Goal: Task Accomplishment & Management: Use online tool/utility

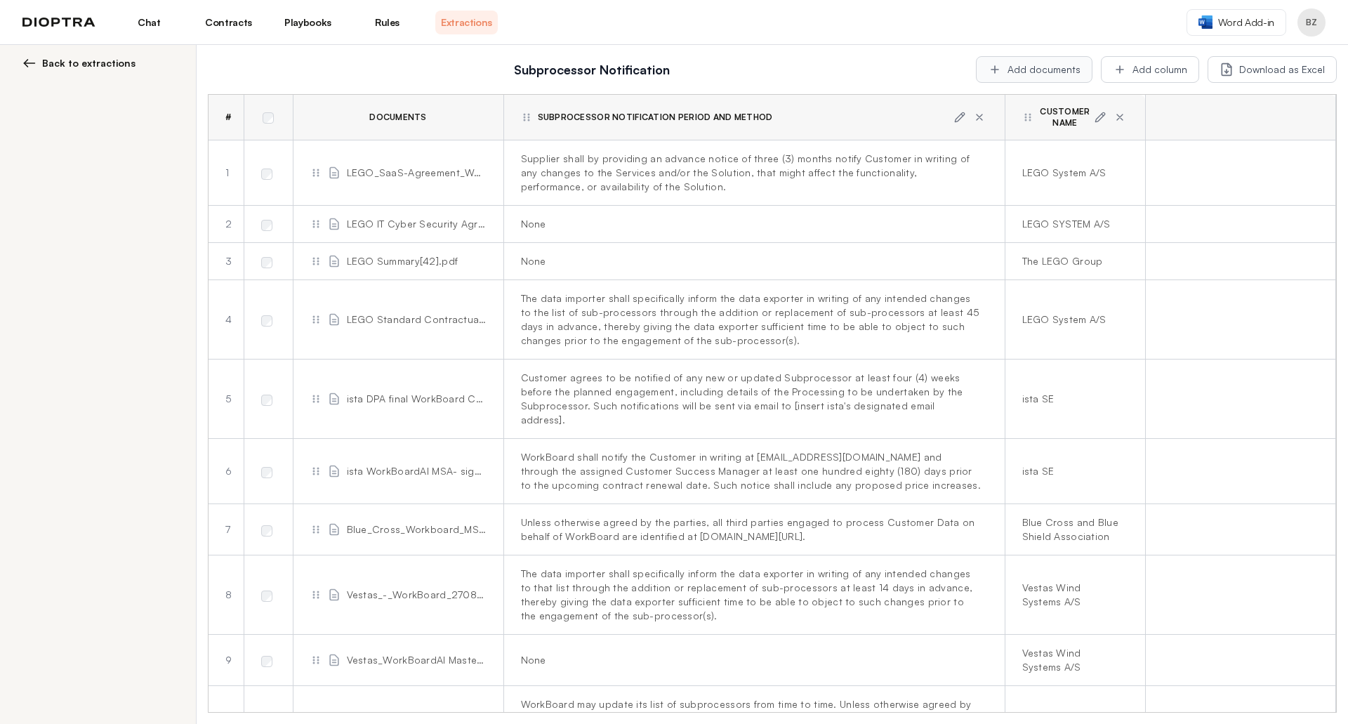
click at [1060, 72] on button "Add documents" at bounding box center [1034, 69] width 117 height 27
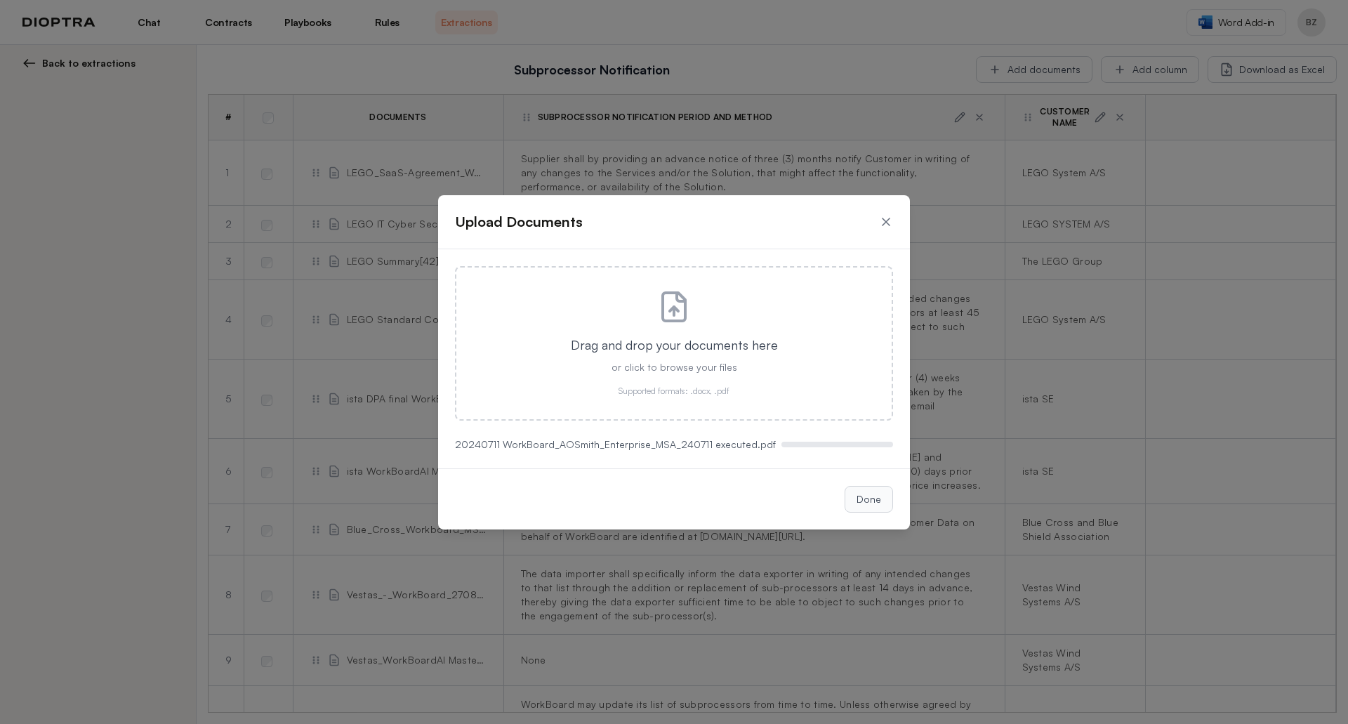
click at [860, 507] on button "Done" at bounding box center [869, 499] width 48 height 27
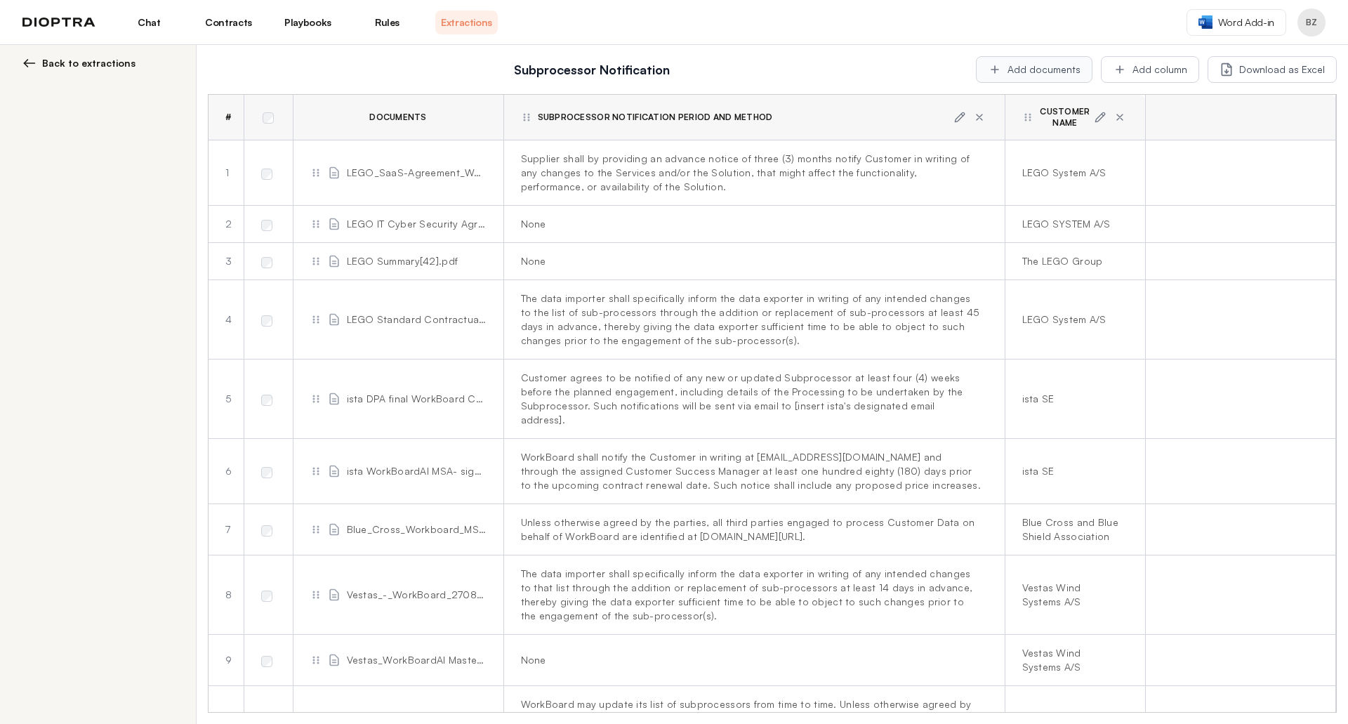
click at [1039, 72] on button "Add documents" at bounding box center [1034, 69] width 117 height 27
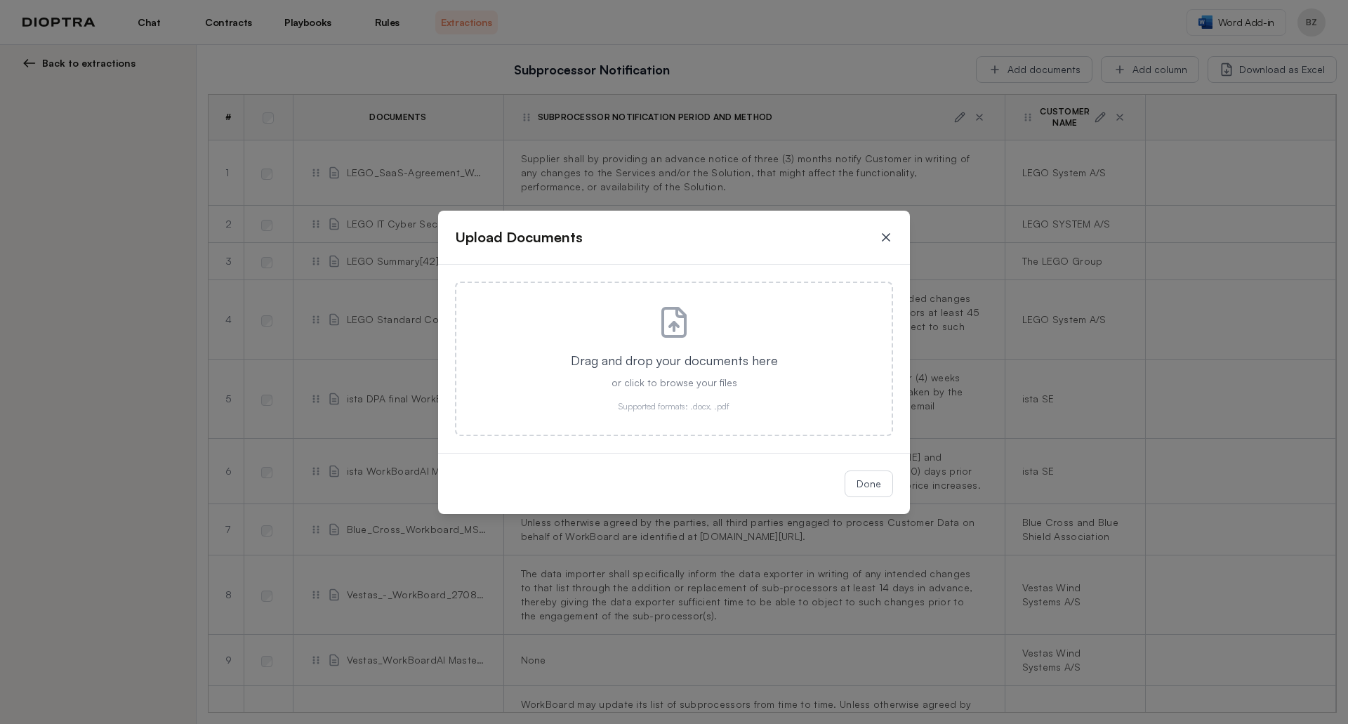
click at [893, 237] on icon at bounding box center [886, 237] width 14 height 14
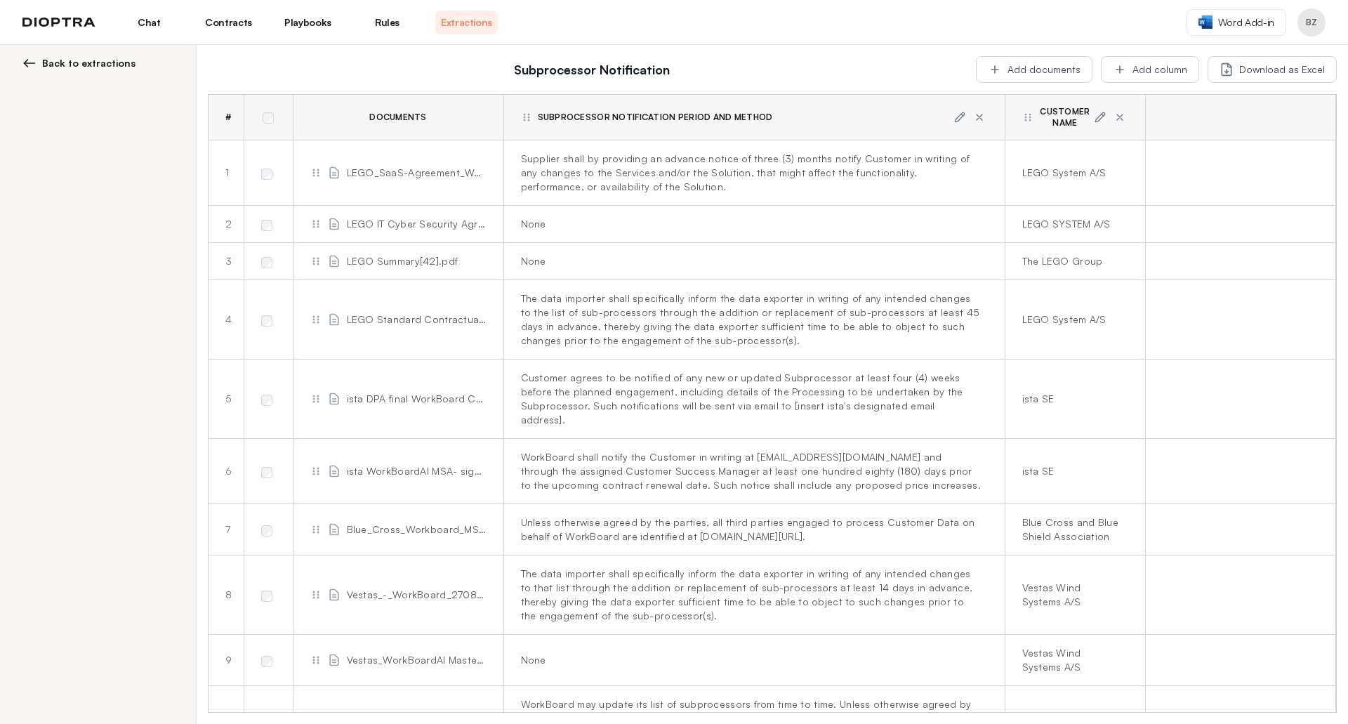
click at [123, 64] on span "Back to extractions" at bounding box center [88, 63] width 93 height 14
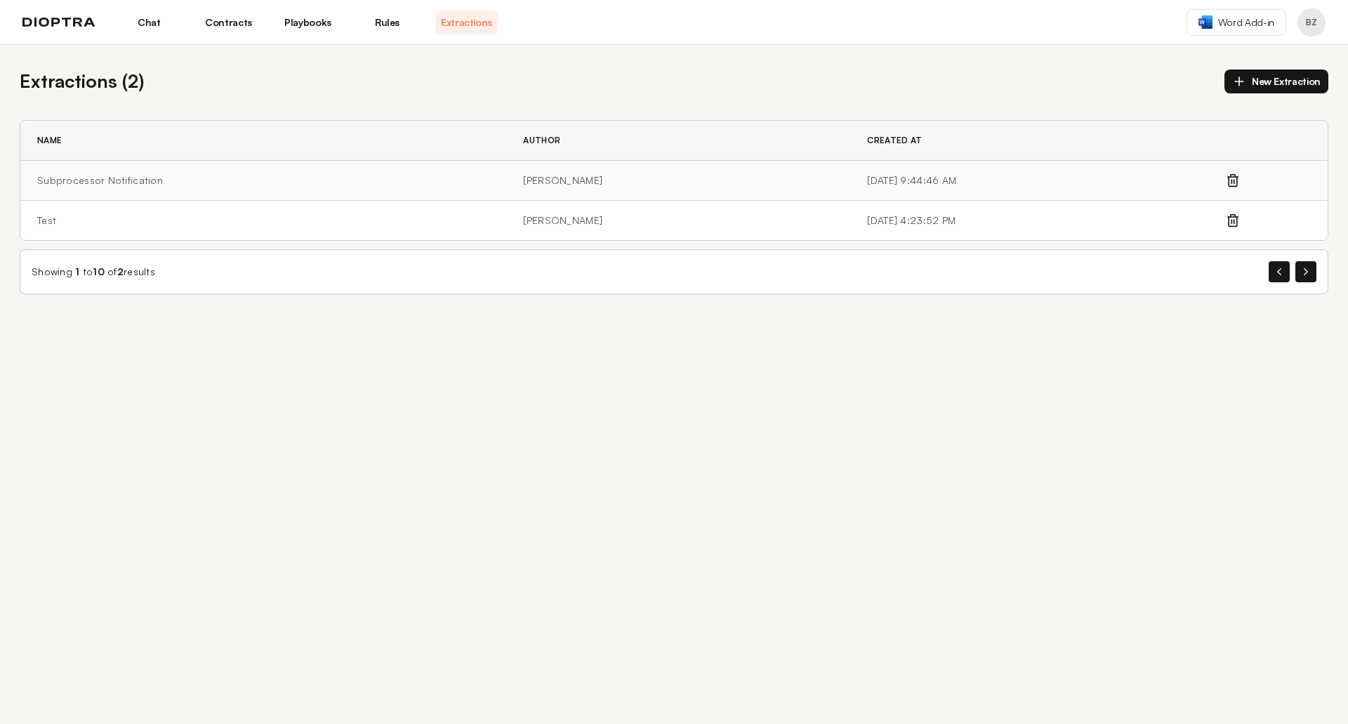
click at [107, 180] on td "Subprocessor Notification" at bounding box center [263, 181] width 486 height 40
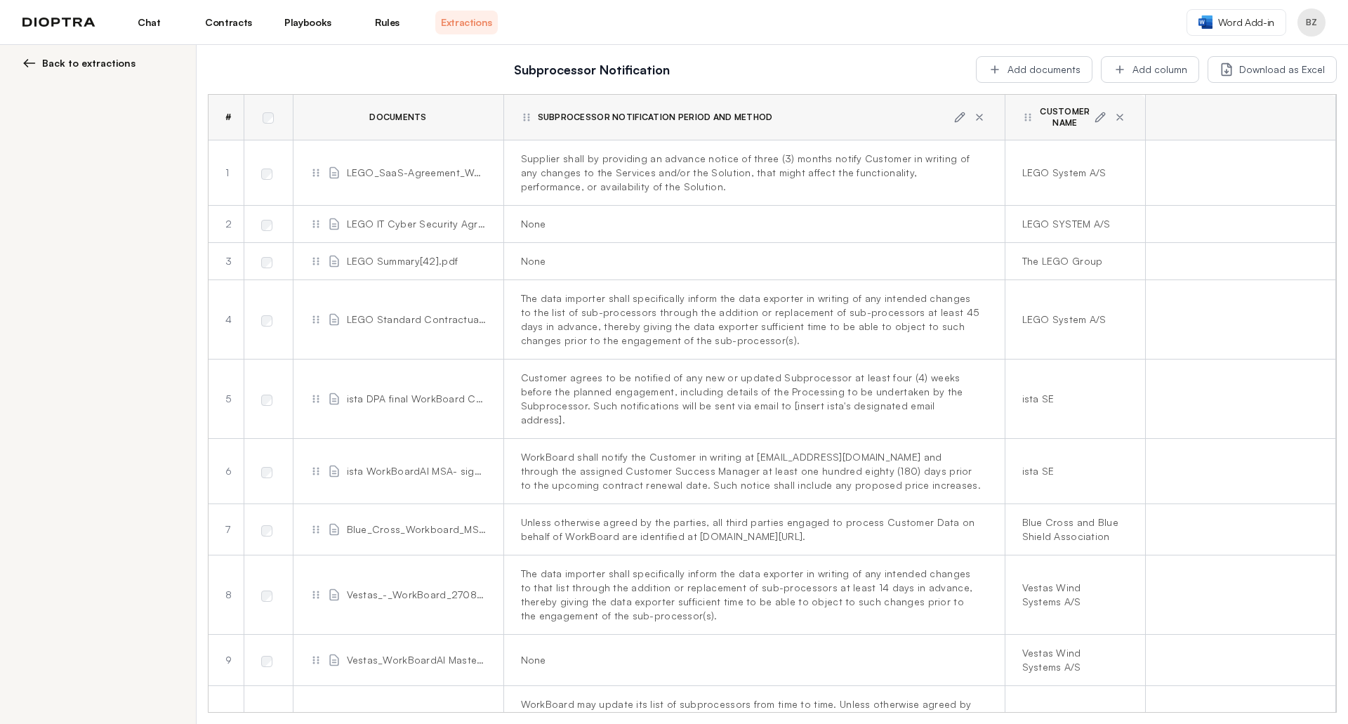
scroll to position [822, 0]
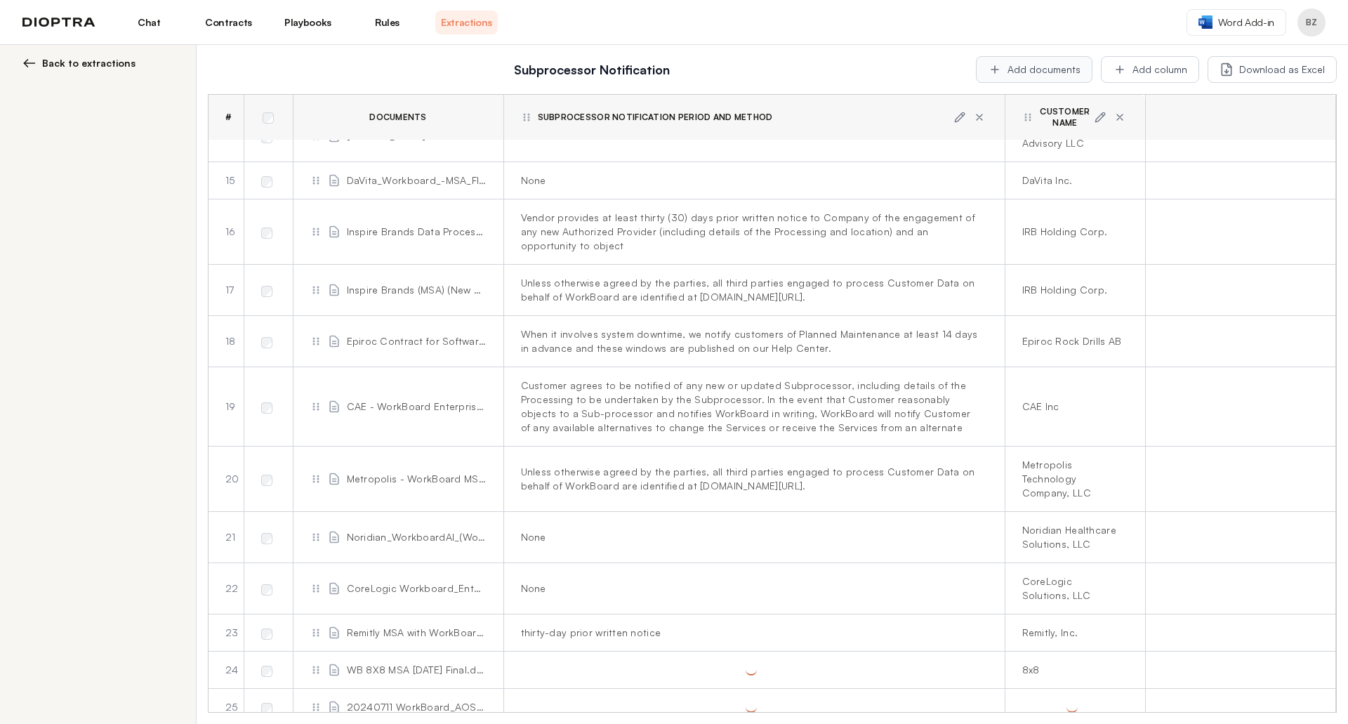
click at [1049, 74] on button "Add documents" at bounding box center [1034, 69] width 117 height 27
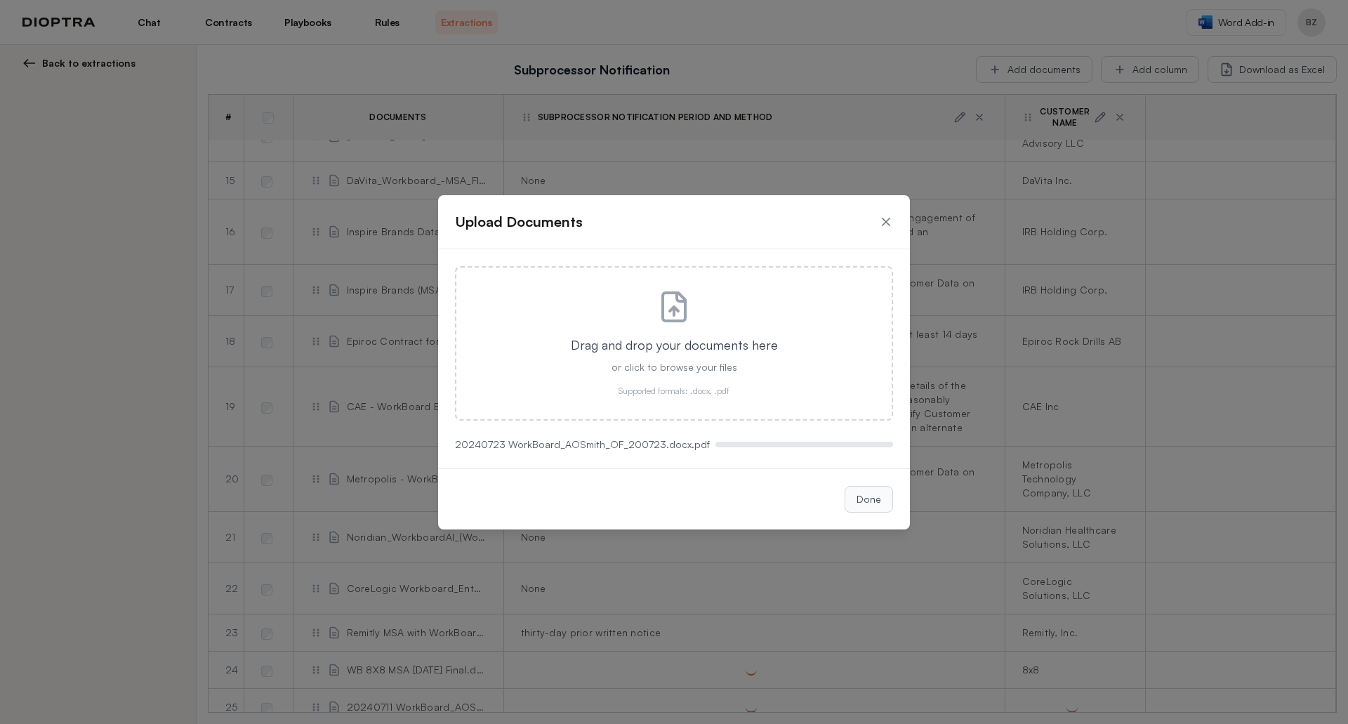
click at [866, 507] on button "Done" at bounding box center [869, 499] width 48 height 27
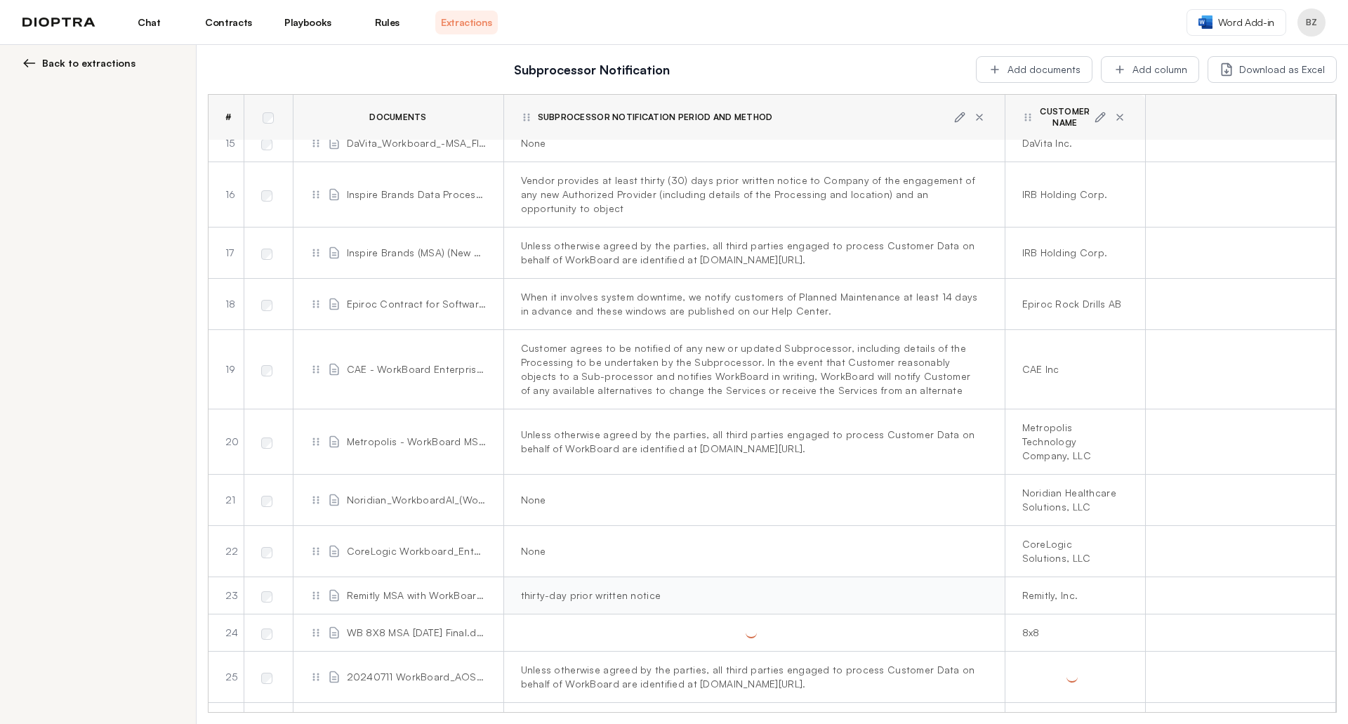
scroll to position [874, 0]
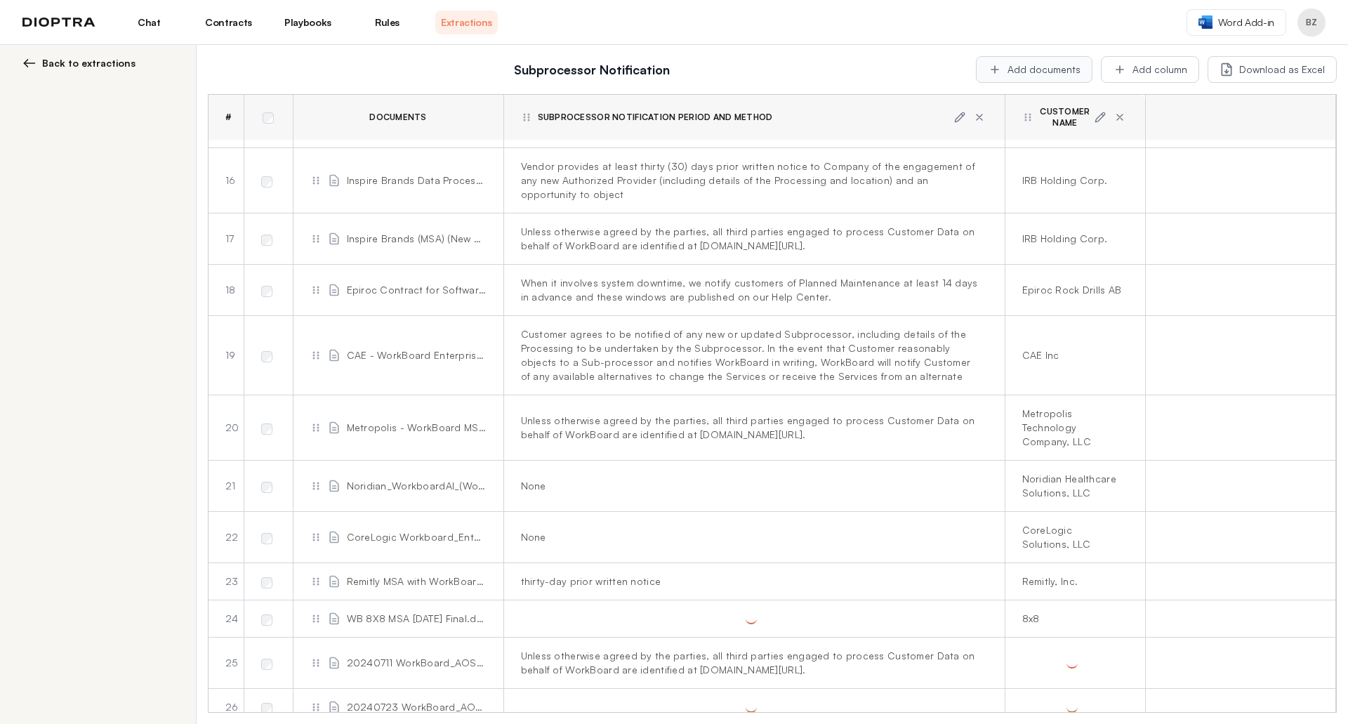
click at [1039, 54] on div "Subprocessor Notification Add documents Add column Download as Excel # Document…" at bounding box center [773, 384] width 1152 height 679
click at [1040, 60] on button "Add documents" at bounding box center [1034, 69] width 117 height 27
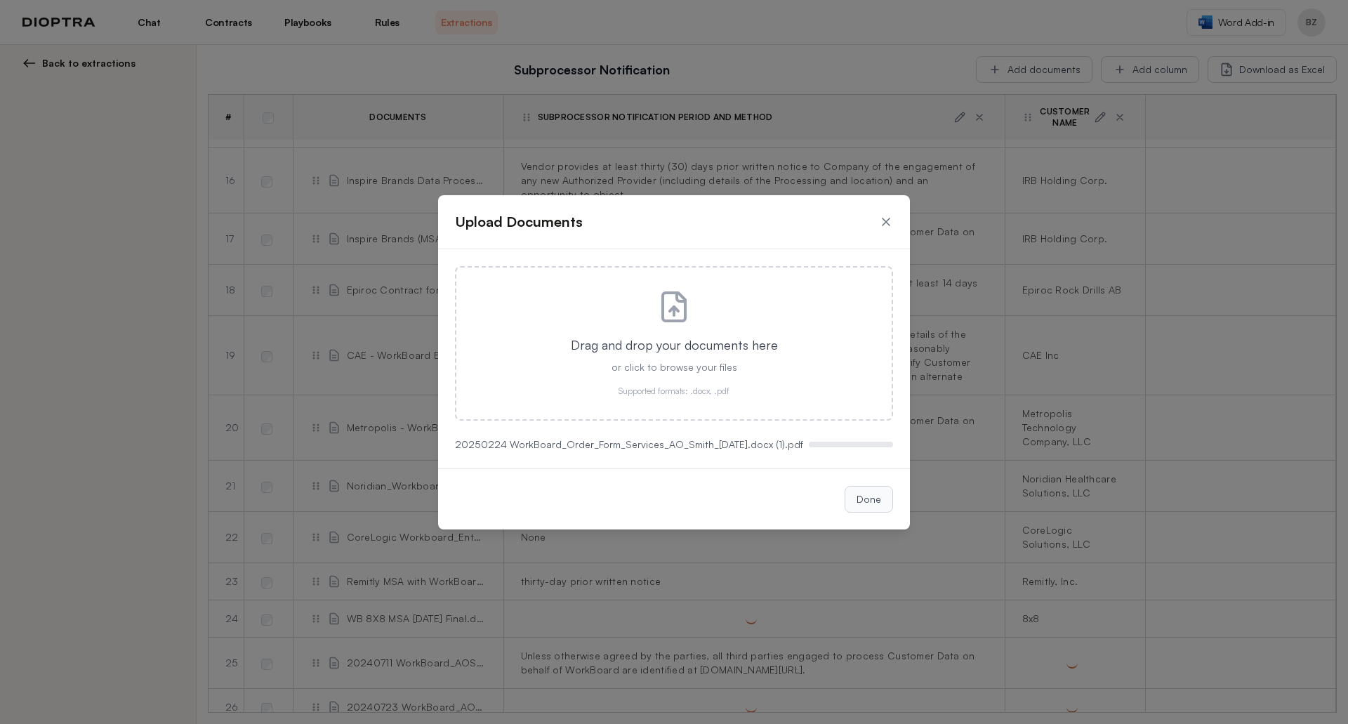
click at [871, 506] on button "Done" at bounding box center [869, 499] width 48 height 27
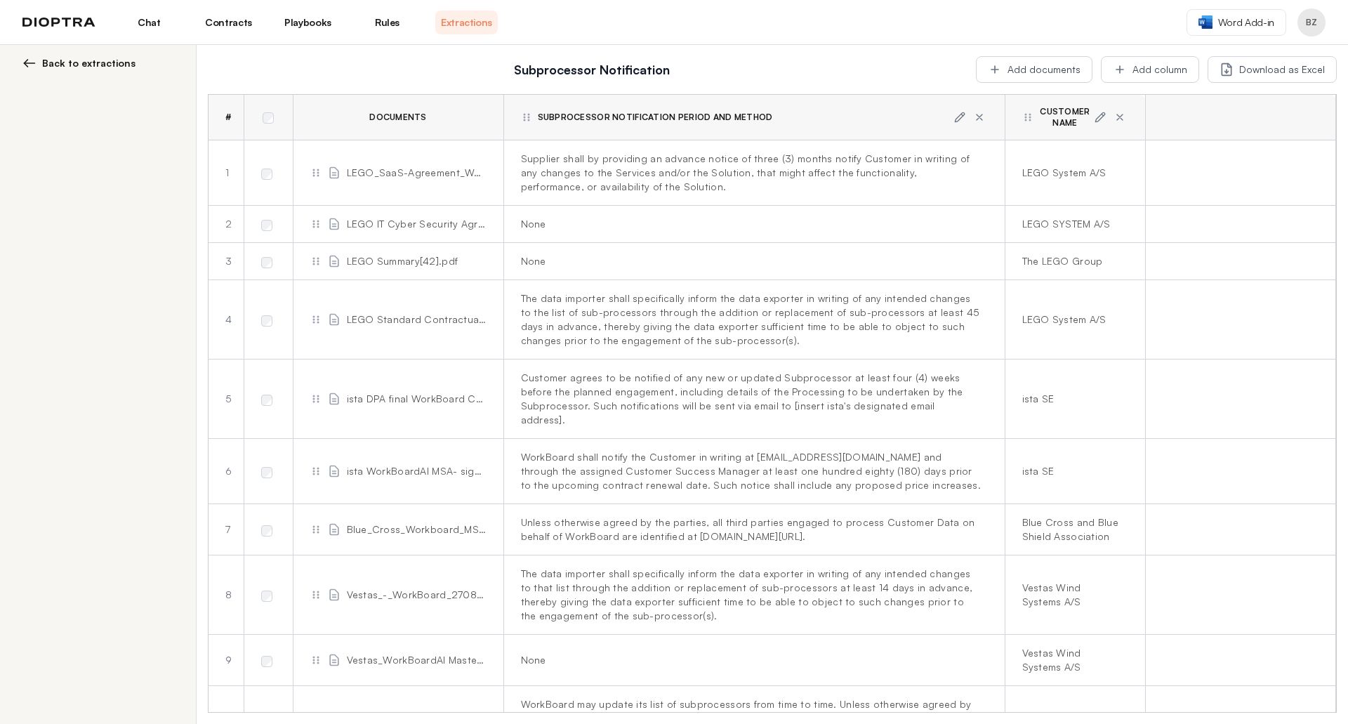
scroll to position [911, 0]
